Goal: Information Seeking & Learning: Understand process/instructions

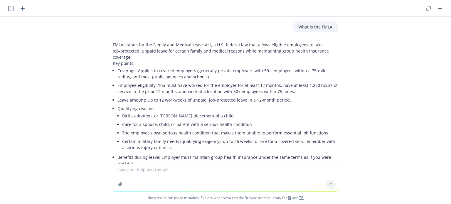
click at [429, 10] on icon "button" at bounding box center [428, 8] width 4 height 4
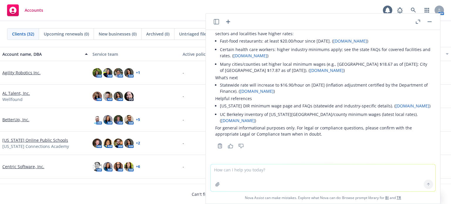
scroll to position [88, 0]
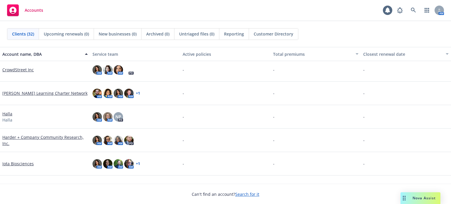
scroll to position [117, 0]
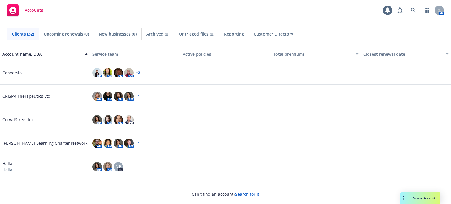
click at [417, 194] on div "Nova Assist" at bounding box center [421, 198] width 40 height 12
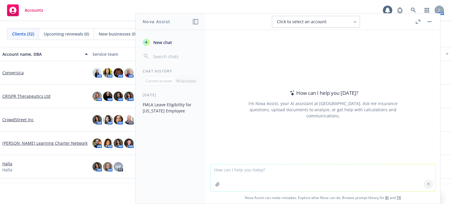
click at [171, 108] on button "FMLA Leave Eligibility for California Employee" at bounding box center [170, 108] width 61 height 16
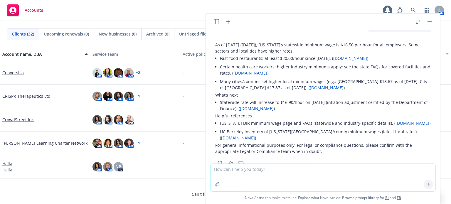
scroll to position [595, 0]
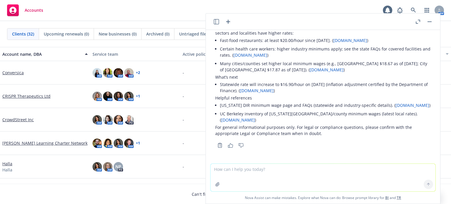
click at [417, 20] on icon "button" at bounding box center [418, 22] width 4 height 4
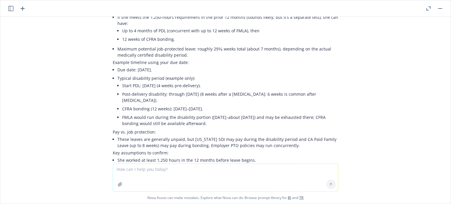
scroll to position [352, 0]
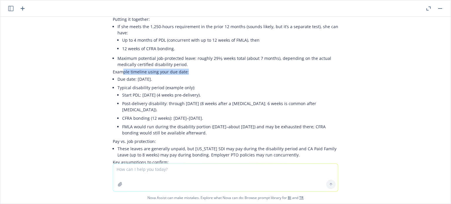
drag, startPoint x: 119, startPoint y: 72, endPoint x: 186, endPoint y: 73, distance: 67.3
click at [186, 73] on p "Example timeline using your due date:" at bounding box center [226, 72] width 226 height 6
drag, startPoint x: 198, startPoint y: 102, endPoint x: 203, endPoint y: 102, distance: 4.7
click at [203, 102] on li "Post‑delivery disability: through [DATE] (8 weeks after a [MEDICAL_DATA]; 6 wee…" at bounding box center [230, 106] width 216 height 15
drag, startPoint x: 150, startPoint y: 95, endPoint x: 227, endPoint y: 95, distance: 76.9
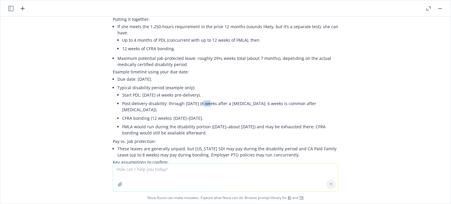
click at [227, 95] on li "Start PDL: [DATE] (4 weeks pre‑delivery)." at bounding box center [230, 95] width 216 height 9
drag, startPoint x: 180, startPoint y: 105, endPoint x: 216, endPoint y: 105, distance: 35.8
click at [216, 105] on li "Post‑delivery disability: through [DATE] (8 weeks after a [MEDICAL_DATA]; 6 wee…" at bounding box center [230, 106] width 216 height 15
drag, startPoint x: 175, startPoint y: 117, endPoint x: 223, endPoint y: 117, distance: 48.2
click at [223, 117] on li "CFRA bonding (12 weeks): [DATE]–[DATE]." at bounding box center [230, 118] width 216 height 9
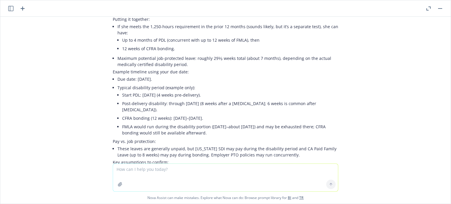
click at [146, 130] on li "FMLA would run during the disability portion ([DATE]–about [DATE]) and may be e…" at bounding box center [230, 129] width 216 height 15
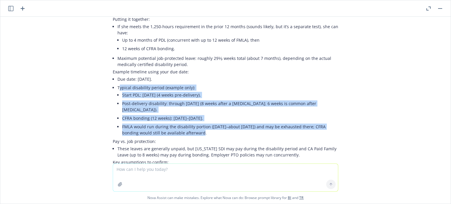
drag, startPoint x: 114, startPoint y: 87, endPoint x: 182, endPoint y: 135, distance: 83.6
click at [182, 135] on li "Typical disability period (example only): Start PDL: December 4, 2025 (4 weeks …" at bounding box center [227, 110] width 221 height 55
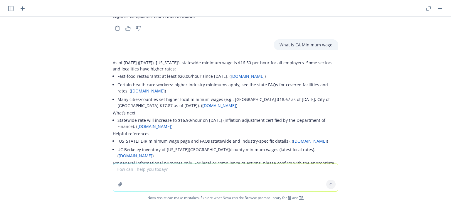
scroll to position [569, 0]
